Goal: Transaction & Acquisition: Purchase product/service

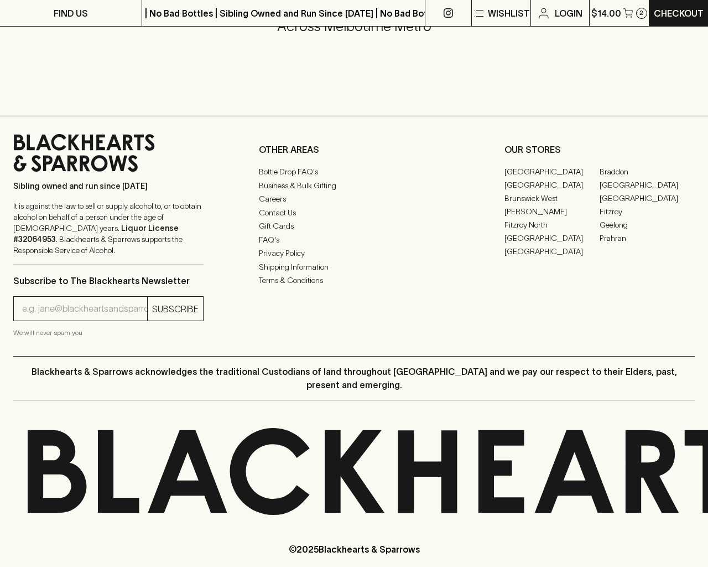
scroll to position [1486, 0]
type input "[EMAIL_ADDRESS]"
type input "1"
type input "e"
type input "Elderton E Series Chardonnay 2023"
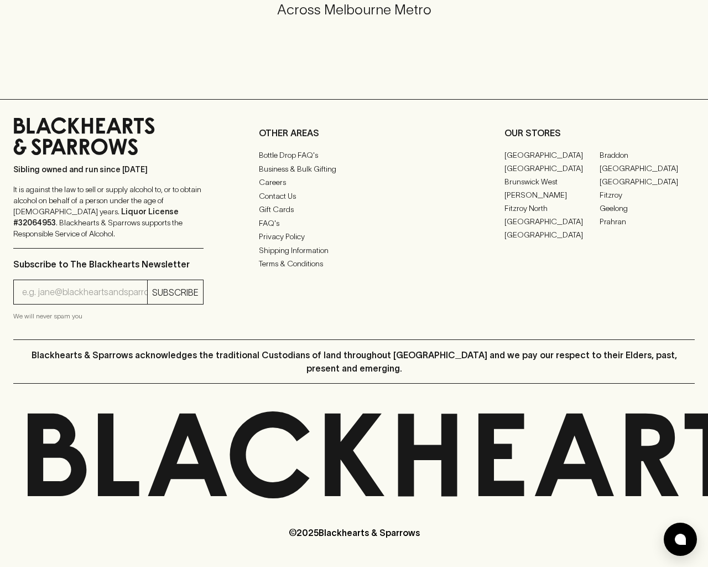
scroll to position [704, 0]
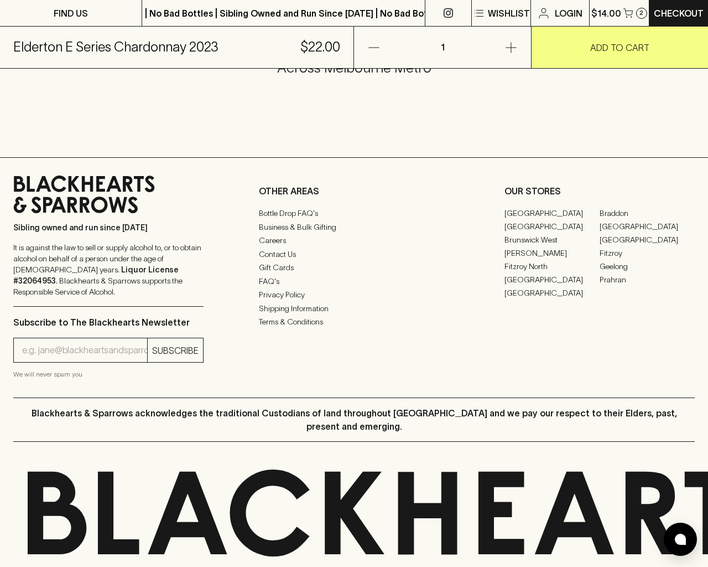
type input "1"
type input "[EMAIL_ADDRESS]"
type input "e"
type input "Elderton E Series Chardonnay 2023"
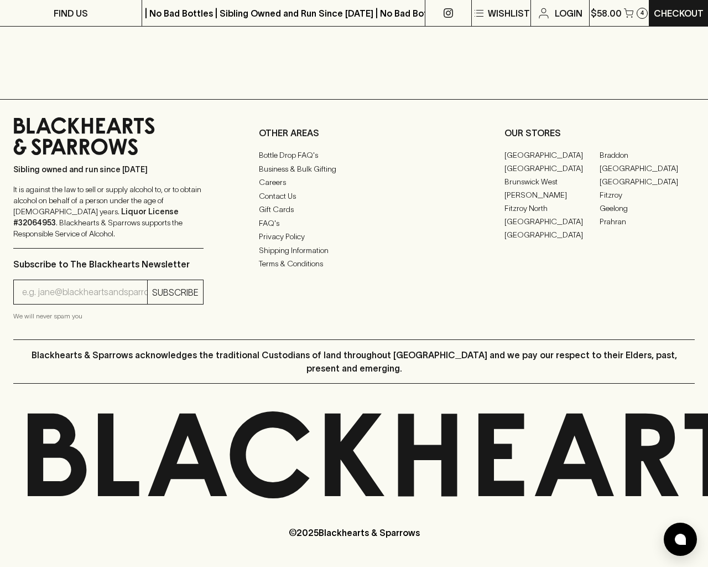
scroll to position [586, 0]
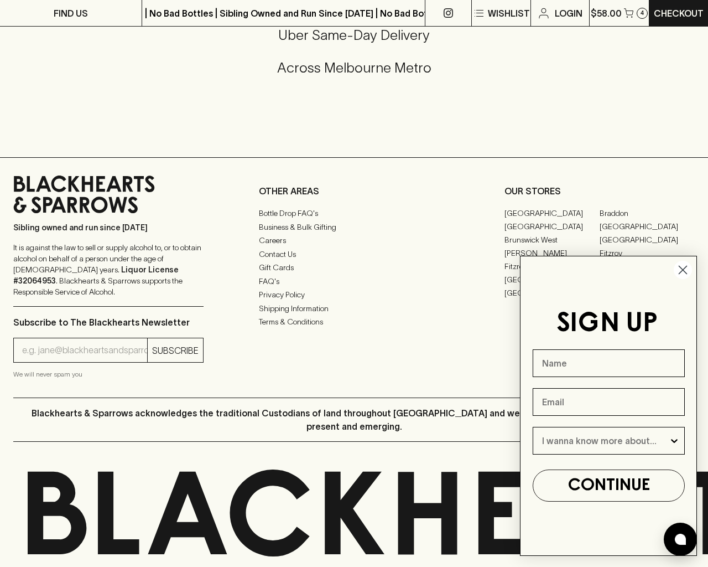
type input "e"
type input "Beer"
type input "[EMAIL_ADDRESS]"
type input "e"
